Goal: Task Accomplishment & Management: Use online tool/utility

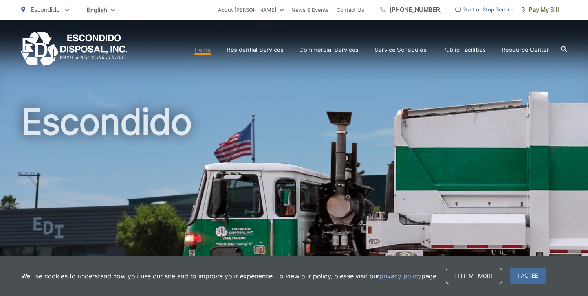
click at [529, 271] on span "I agree" at bounding box center [528, 275] width 36 height 16
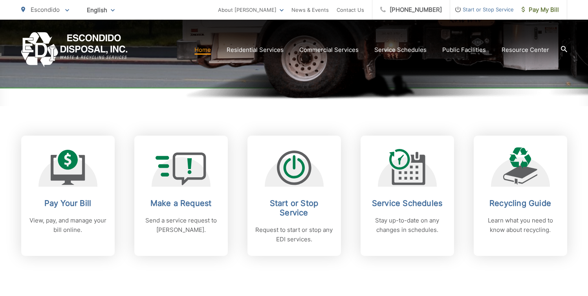
scroll to position [328, 0]
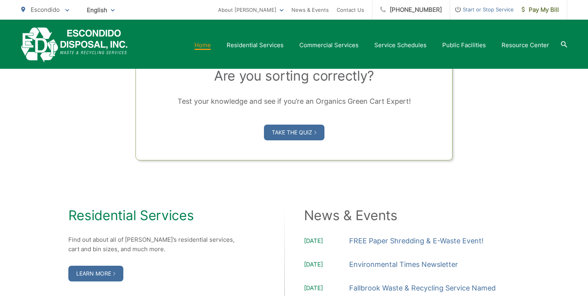
click at [196, 169] on div "Residential Services Find out about all of EDI’s residential services, cart and…" at bounding box center [294, 296] width 546 height 273
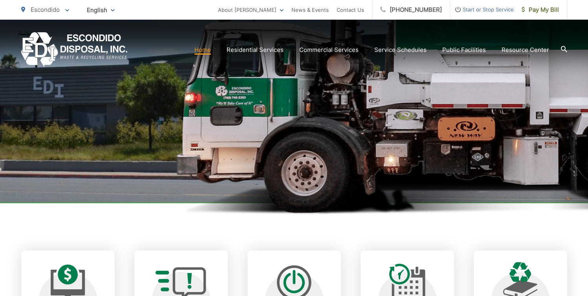
scroll to position [243, 0]
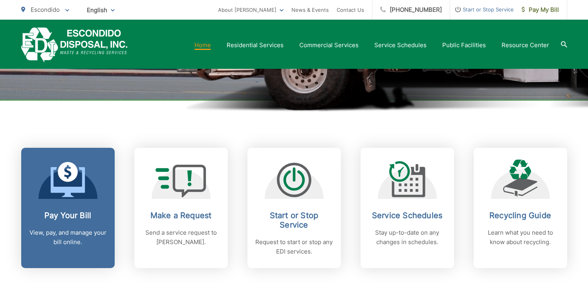
click at [55, 207] on link "Pay Your Bill View, pay, and manage your bill online." at bounding box center [67, 208] width 93 height 120
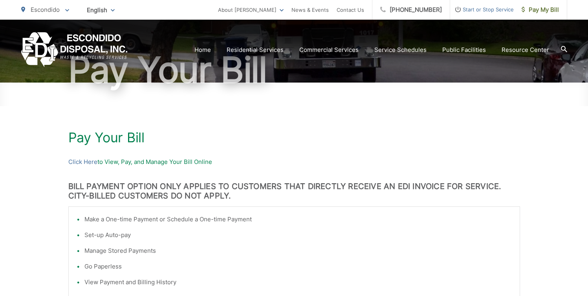
scroll to position [77, 0]
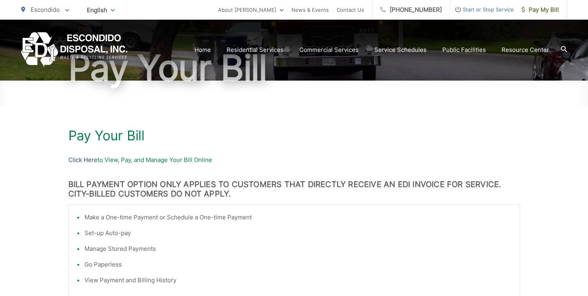
click at [82, 160] on link "Click Here" at bounding box center [82, 159] width 29 height 9
